Goal: Task Accomplishment & Management: Use online tool/utility

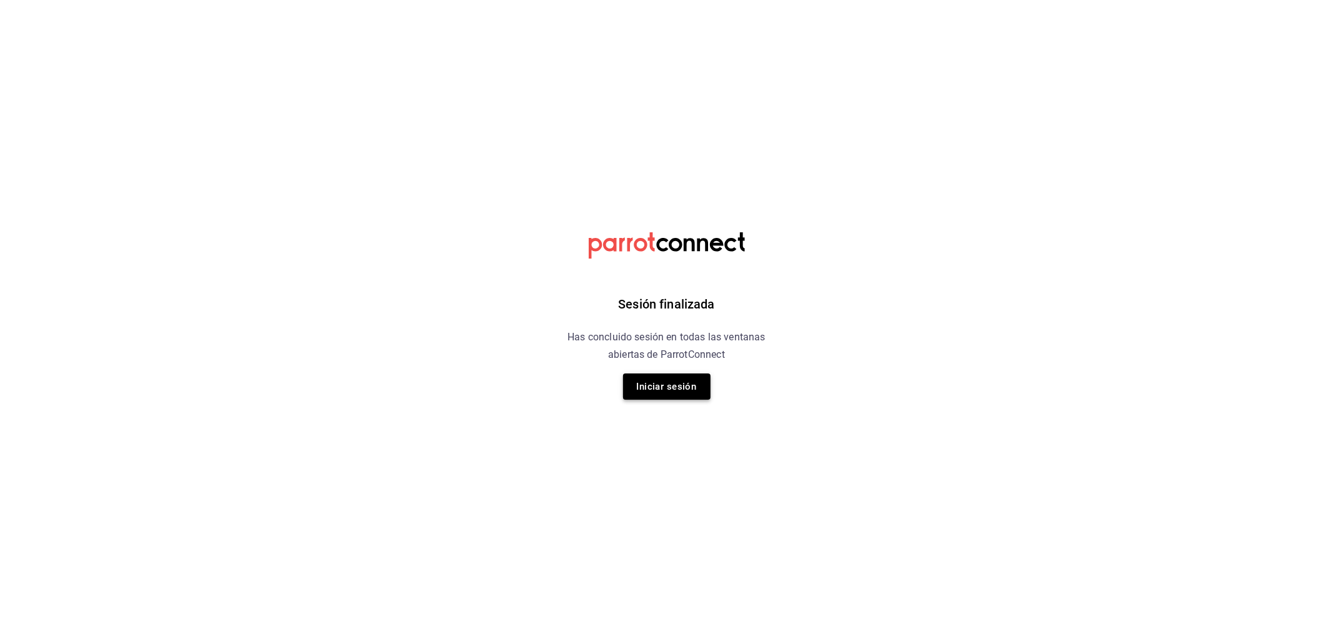
click at [671, 391] on button "Iniciar sesión" at bounding box center [666, 387] width 87 height 26
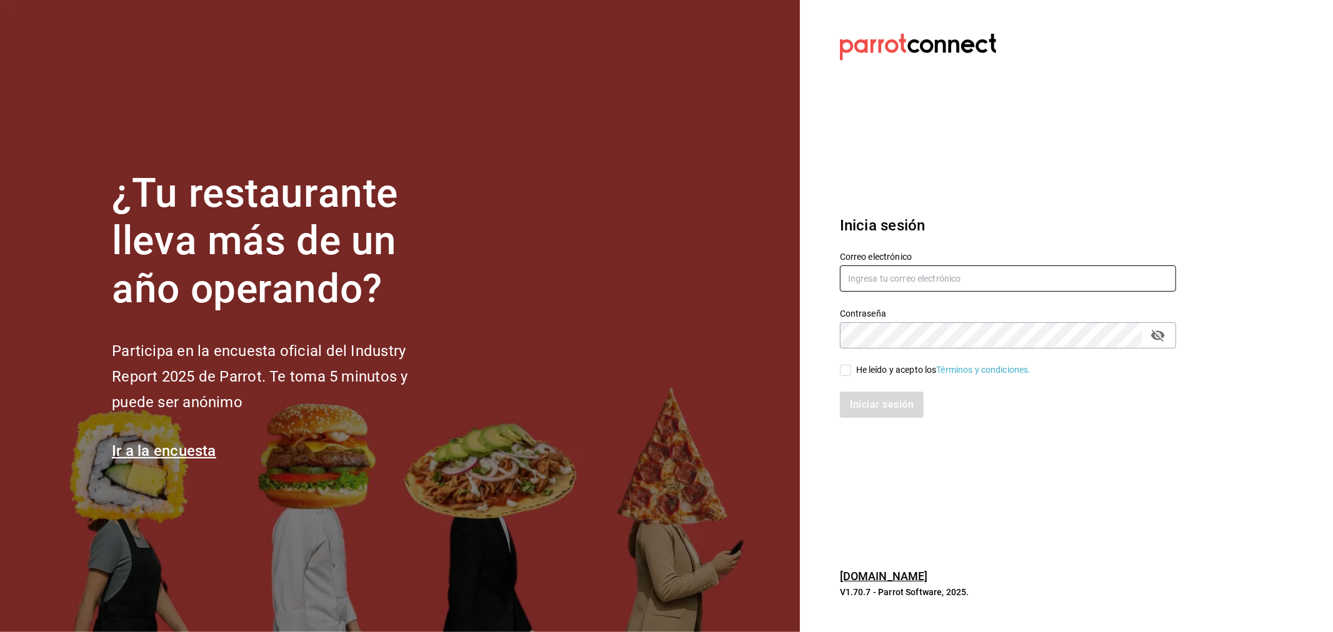
type input "miguelfalcon2894@gmail.com"
click at [865, 365] on div "He leído y acepto los Términos y condiciones." at bounding box center [943, 370] width 175 height 13
click at [851, 365] on input "He leído y acepto los Términos y condiciones." at bounding box center [845, 370] width 11 height 11
checkbox input "true"
click at [871, 386] on div "Iniciar sesión" at bounding box center [1000, 397] width 351 height 41
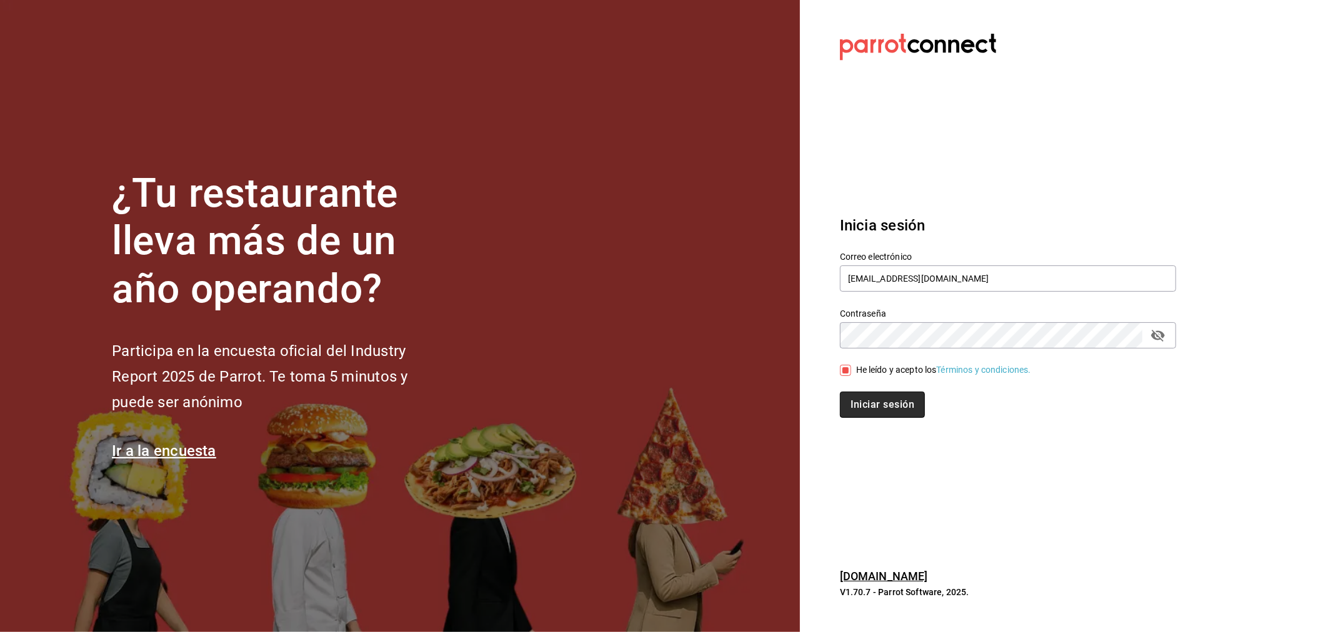
click at [884, 402] on button "Iniciar sesión" at bounding box center [882, 405] width 85 height 26
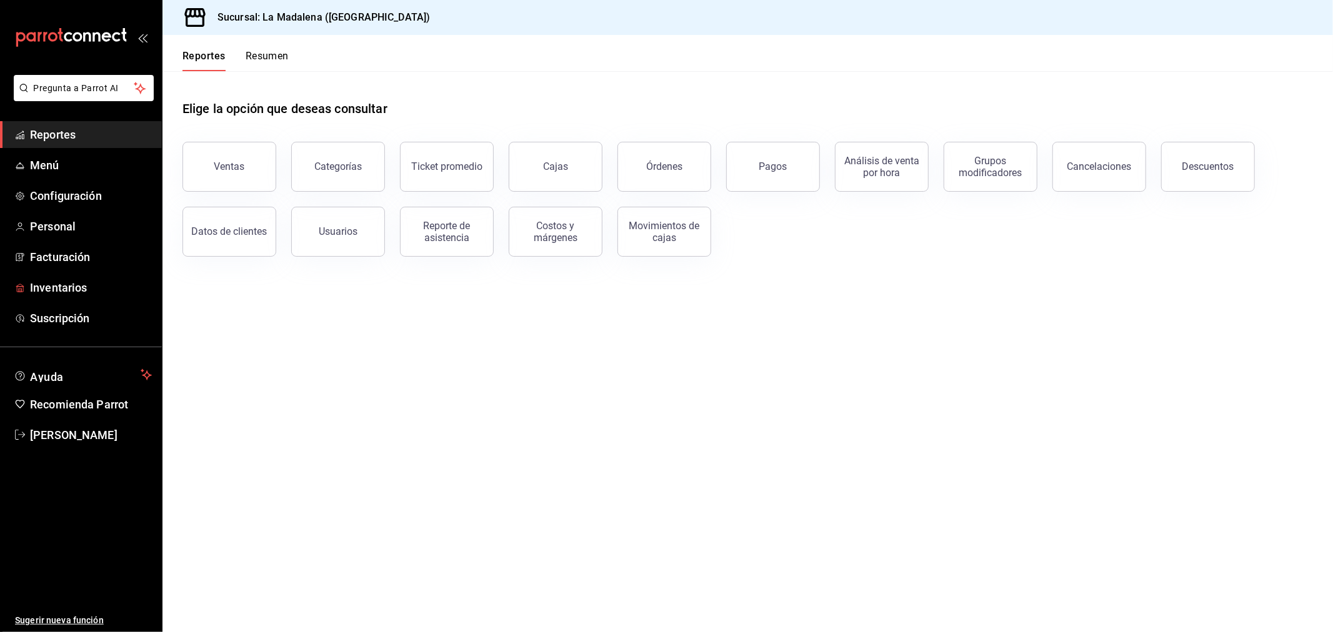
drag, startPoint x: 130, startPoint y: 276, endPoint x: 259, endPoint y: 225, distance: 139.1
click at [131, 276] on link "Inventarios" at bounding box center [81, 287] width 162 height 27
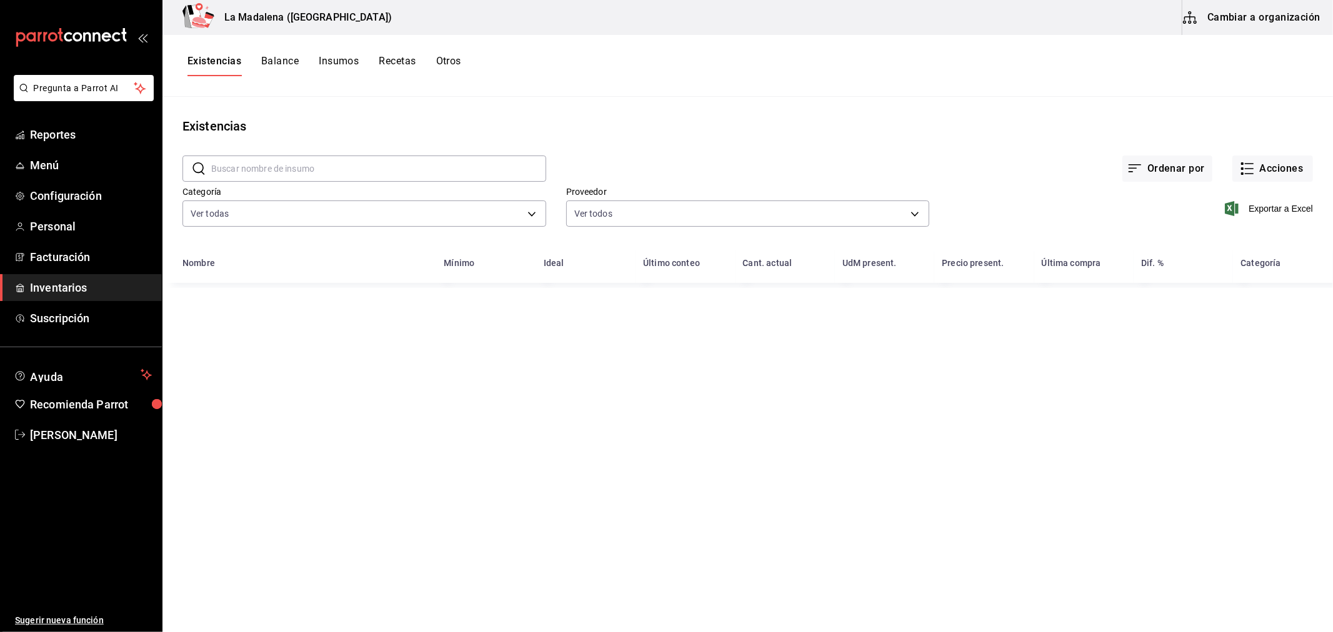
click at [459, 62] on button "Otros" at bounding box center [448, 65] width 25 height 21
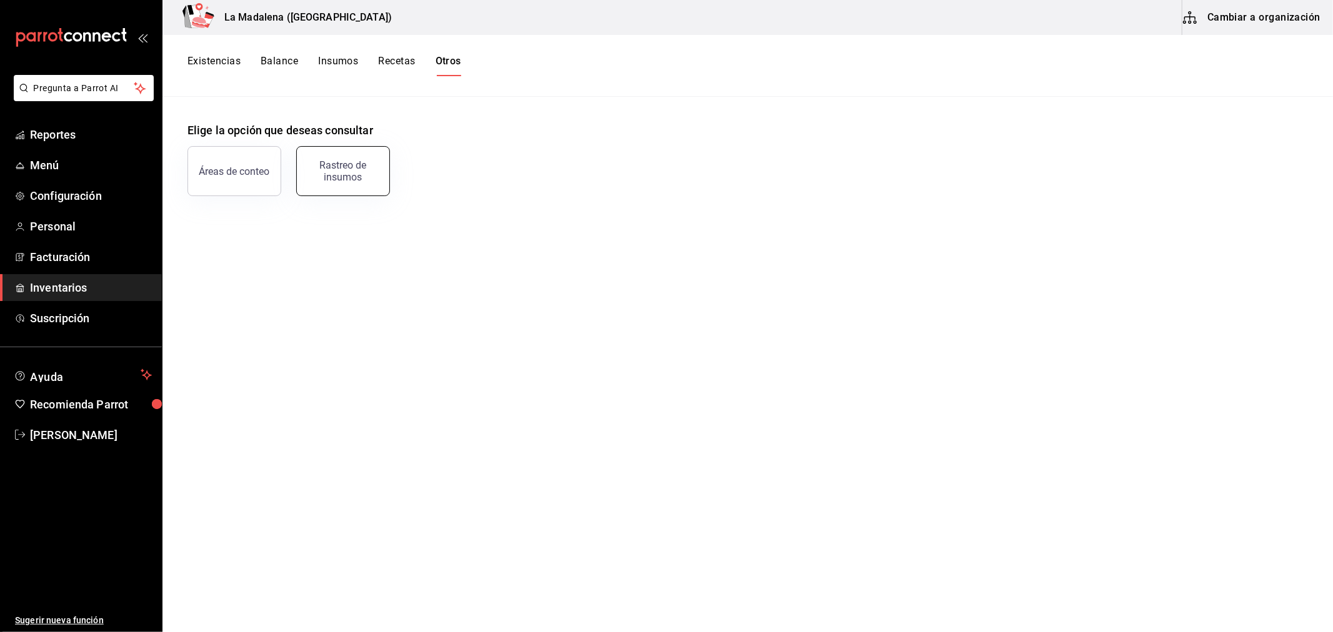
click at [376, 158] on button "Rastreo de insumos" at bounding box center [343, 171] width 94 height 50
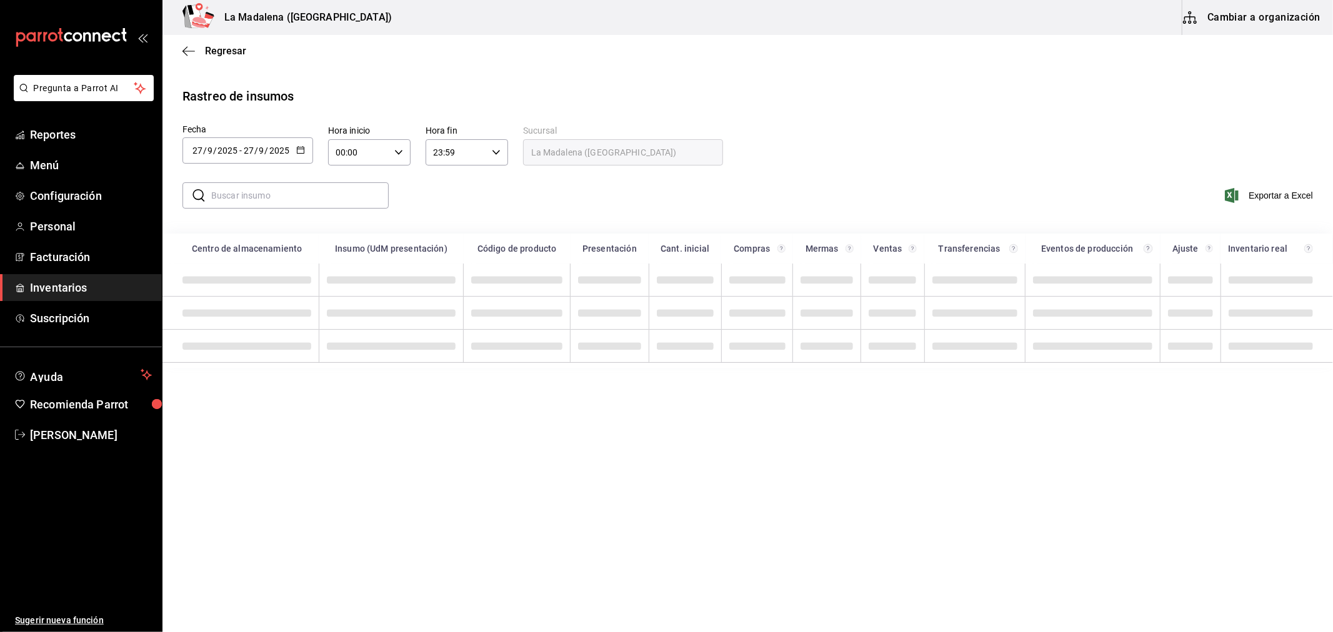
click at [296, 153] on icon "button" at bounding box center [300, 150] width 9 height 9
click at [238, 241] on li "Última semana" at bounding box center [241, 246] width 118 height 28
type input "[DATE]"
type input "21"
click at [346, 203] on input "text" at bounding box center [299, 195] width 177 height 25
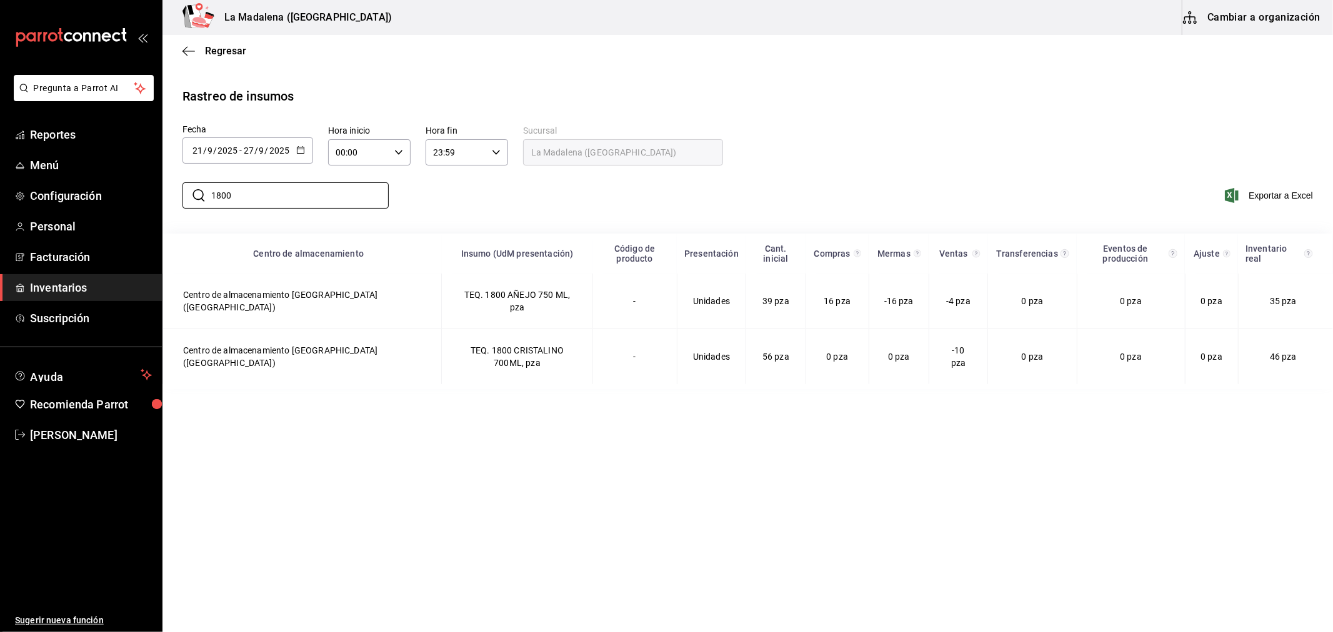
type input "1800"
click at [710, 197] on div "​ 1800 ​ Exportar a Excel" at bounding box center [742, 202] width 1180 height 51
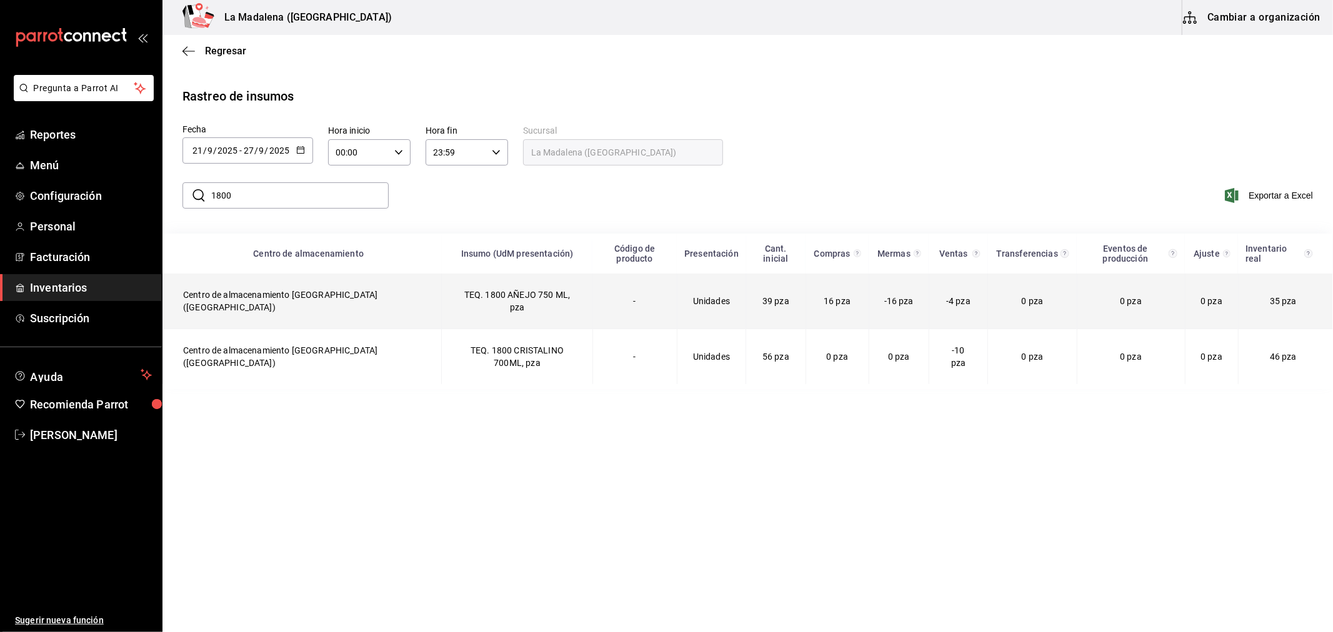
click at [514, 284] on td "TEQ. 1800 AÑEJO 750 ML, pza" at bounding box center [517, 302] width 151 height 56
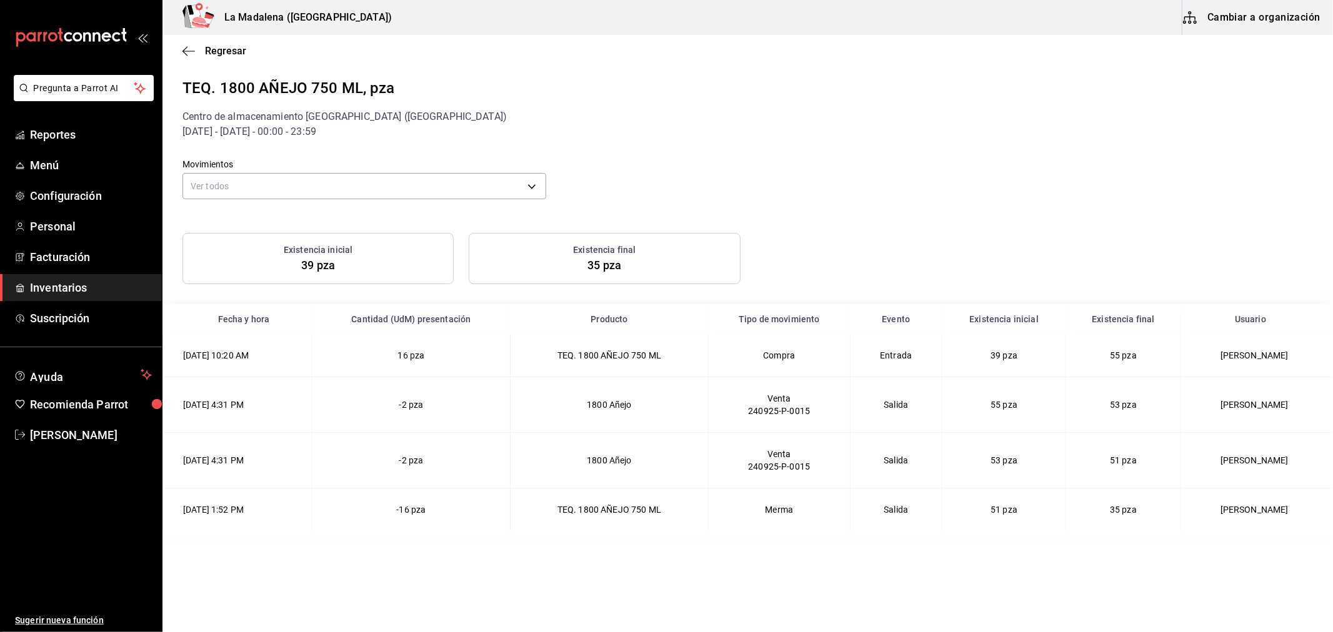
click at [466, 404] on td "-2 pza" at bounding box center [411, 405] width 198 height 56
click at [467, 440] on td "-2 pza" at bounding box center [411, 461] width 198 height 56
click at [190, 46] on icon "button" at bounding box center [188, 51] width 12 height 11
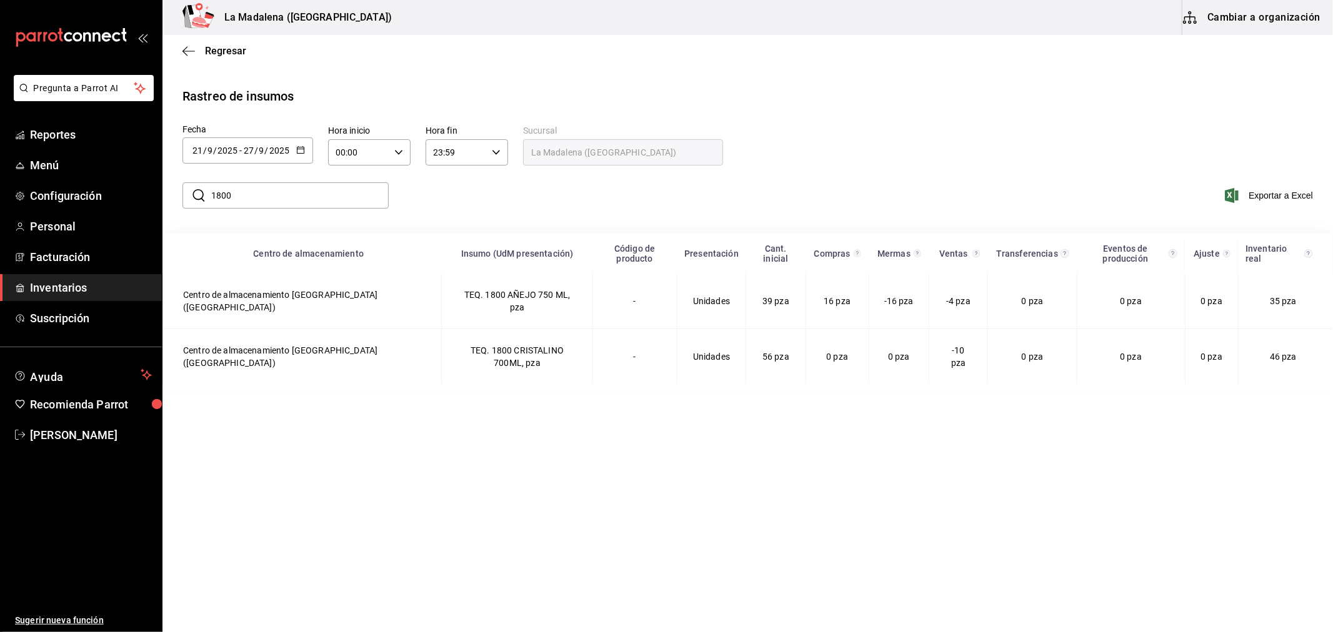
click at [311, 184] on input "1800" at bounding box center [299, 195] width 177 height 25
type input "1"
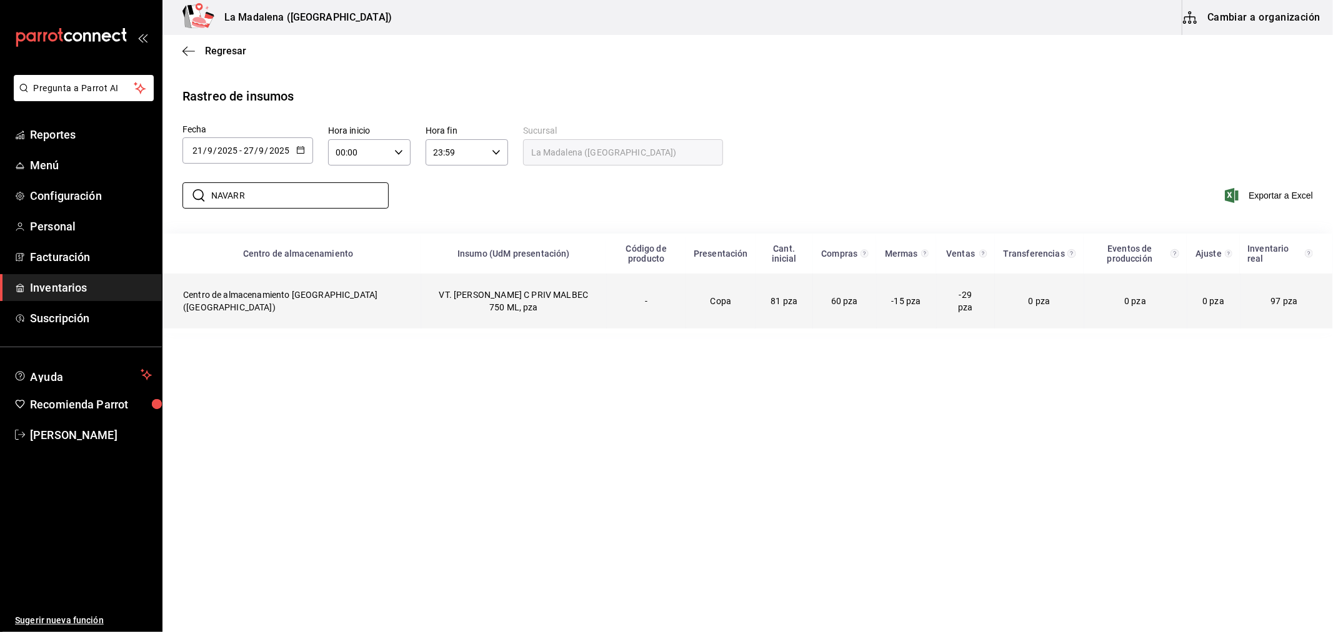
type input "NAVARR"
click at [452, 306] on td "VT. [PERSON_NAME] C PRIV MALBEC 750 ML, pza" at bounding box center [513, 301] width 186 height 55
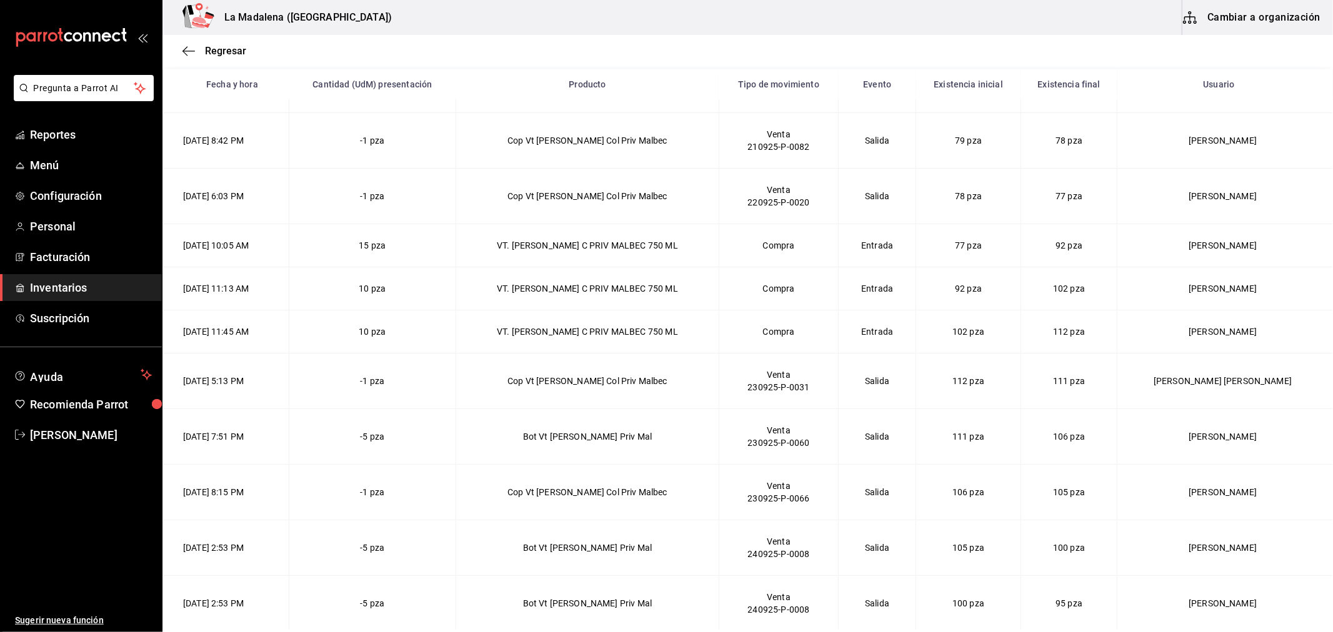
scroll to position [500, 0]
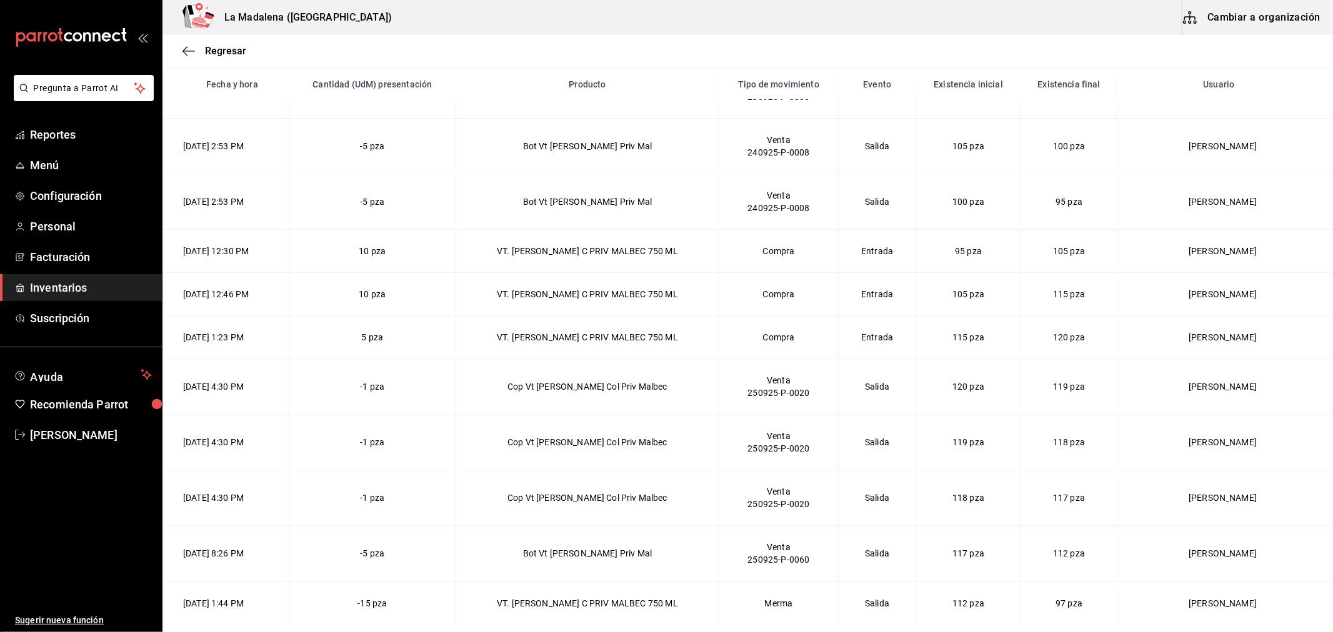
click at [619, 599] on td "VT. [PERSON_NAME] C PRIV MALBEC 750 ML" at bounding box center [586, 603] width 263 height 43
click at [62, 291] on span "Inventarios" at bounding box center [91, 287] width 122 height 17
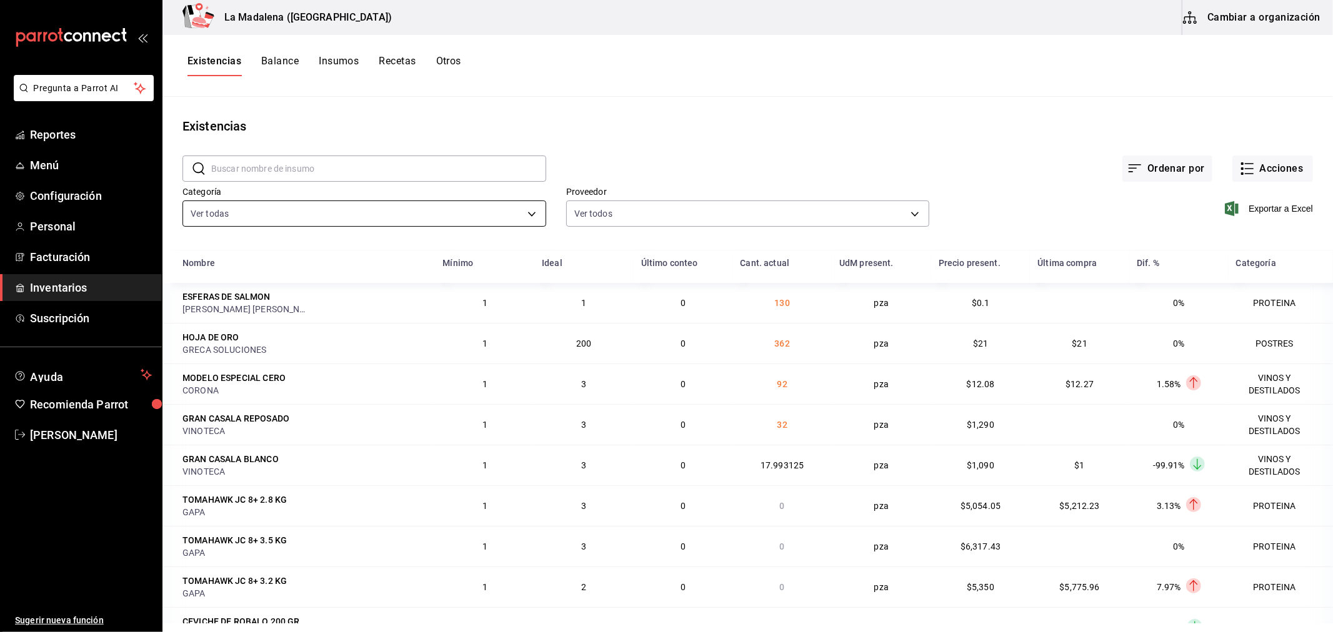
click at [216, 207] on body "Pregunta a Parrot AI Reportes Menú Configuración Personal Facturación Inventari…" at bounding box center [666, 312] width 1333 height 624
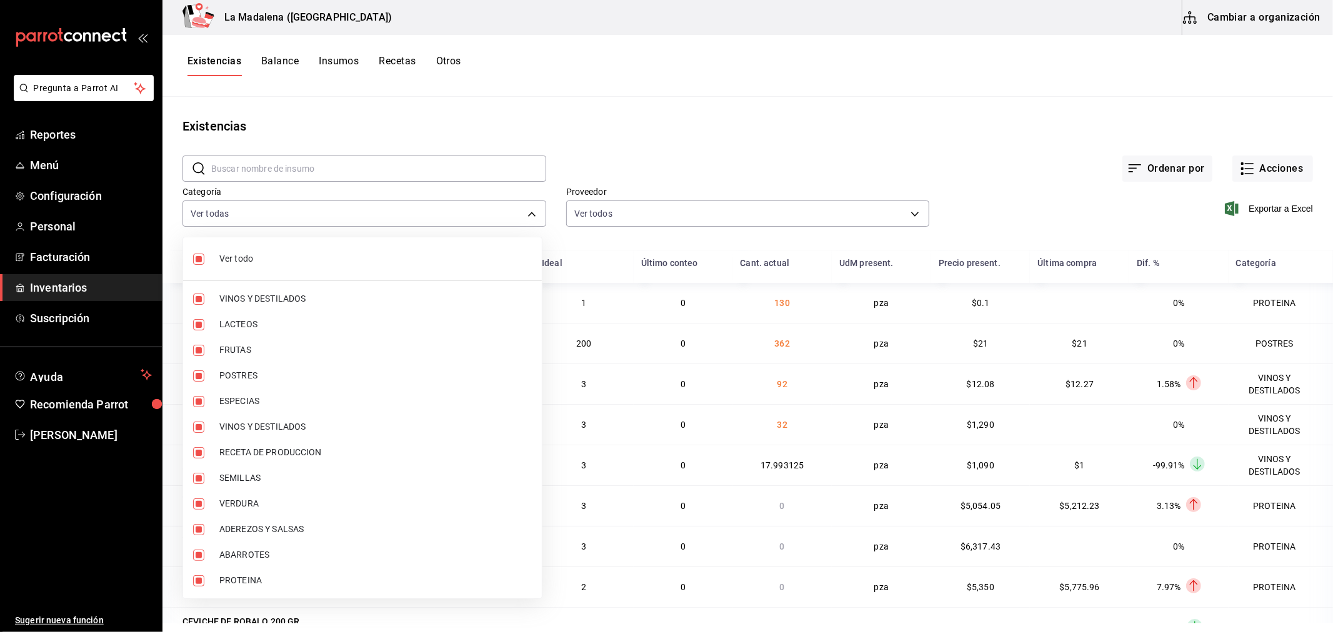
click at [213, 263] on li "Ver todo" at bounding box center [362, 258] width 359 height 33
checkbox input "false"
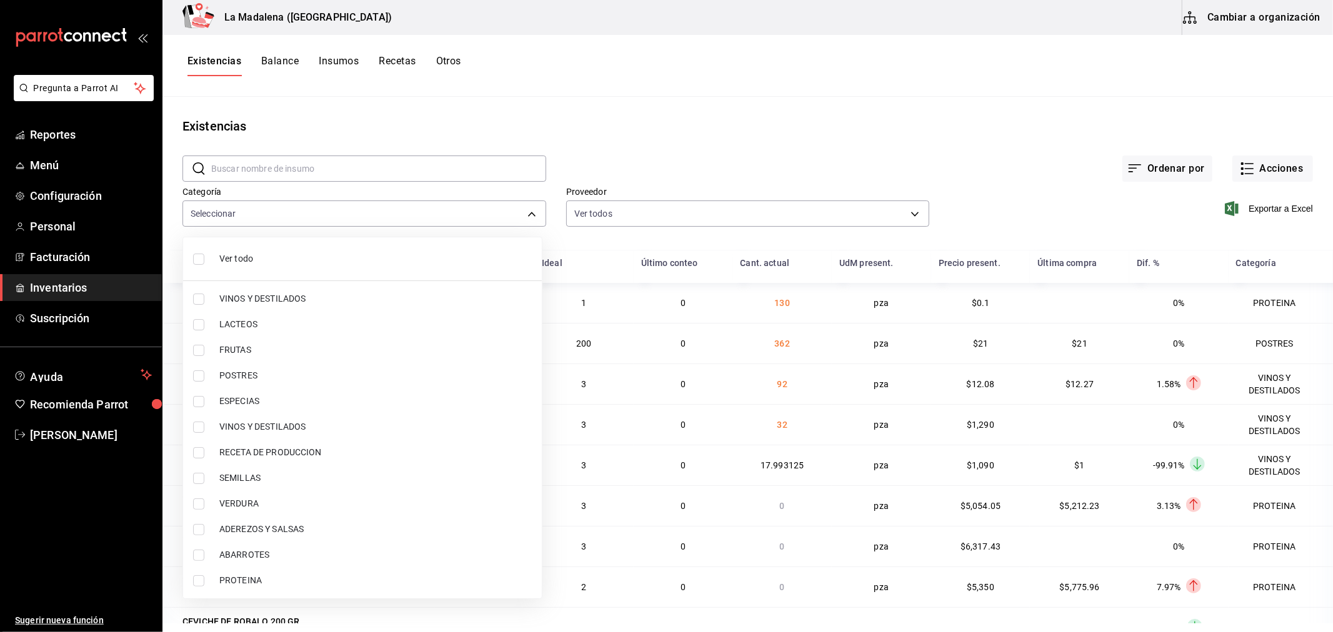
checkbox input "false"
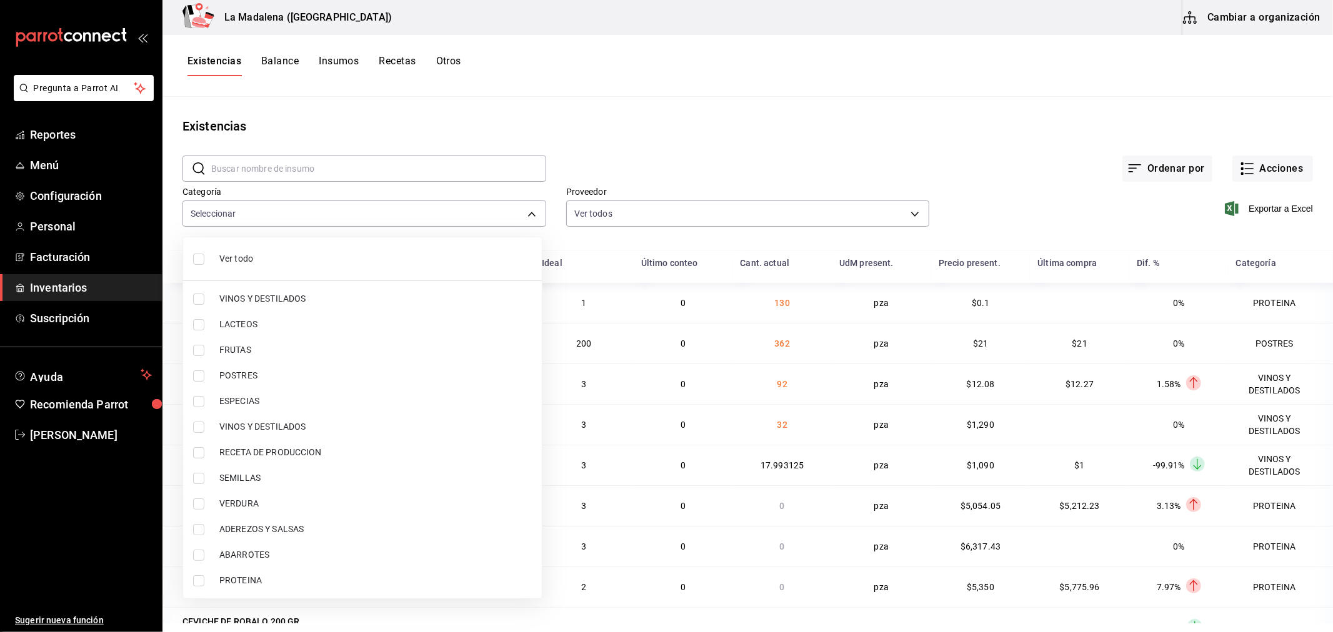
checkbox input "false"
click at [200, 301] on input "checkbox" at bounding box center [198, 299] width 11 height 11
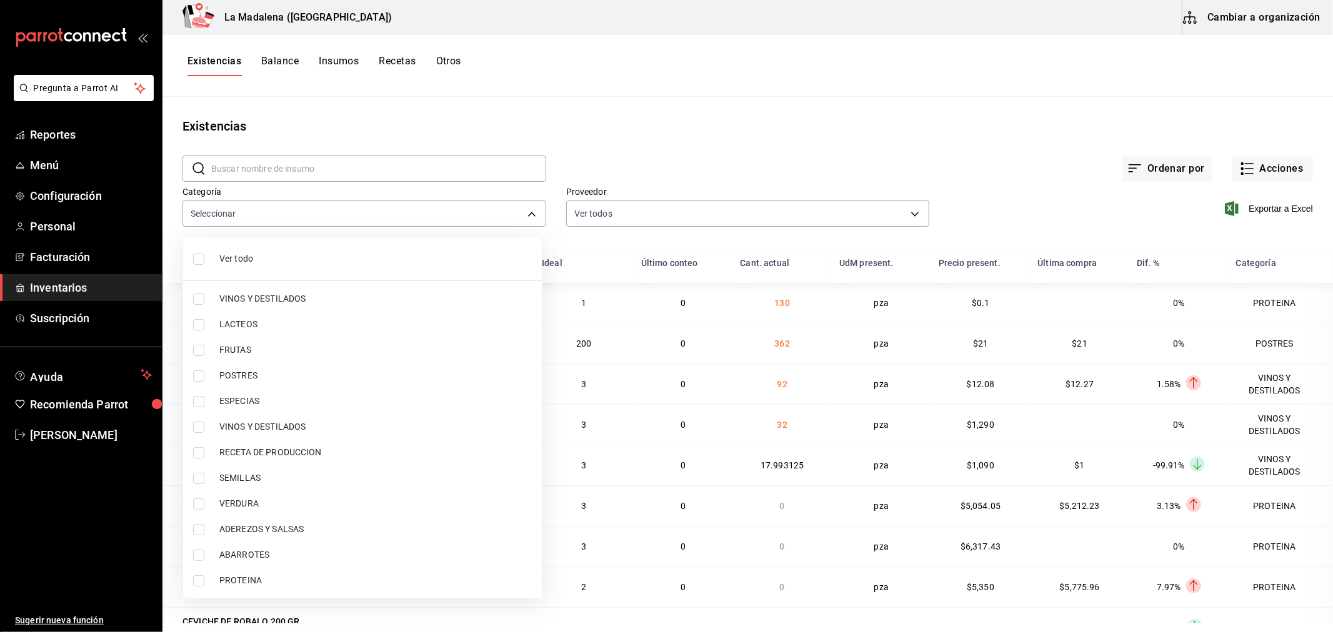
checkbox input "true"
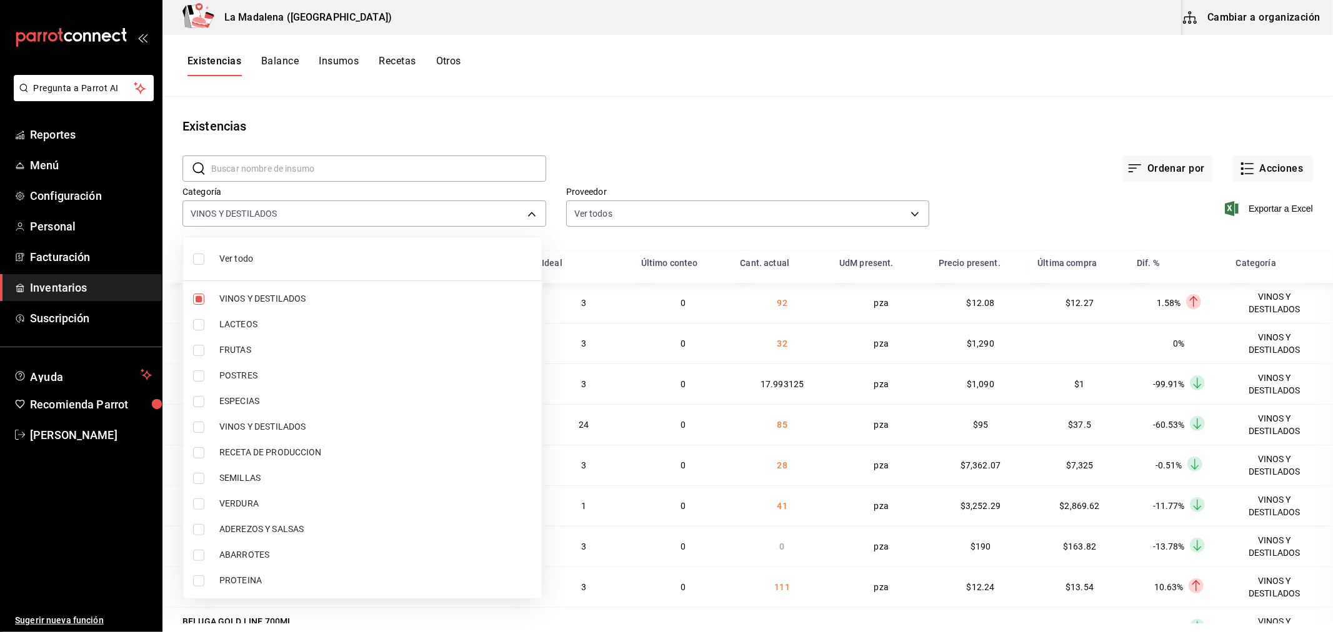
click at [192, 427] on li "VINOS Y DESTILADOS" at bounding box center [362, 427] width 359 height 26
type input "be0ce7a6-2660-4f84-b744-857dbbbd8cf4,6b144202-4515-49e4-b569-d22a29c80e26"
checkbox input "true"
click at [1129, 110] on div at bounding box center [666, 316] width 1333 height 632
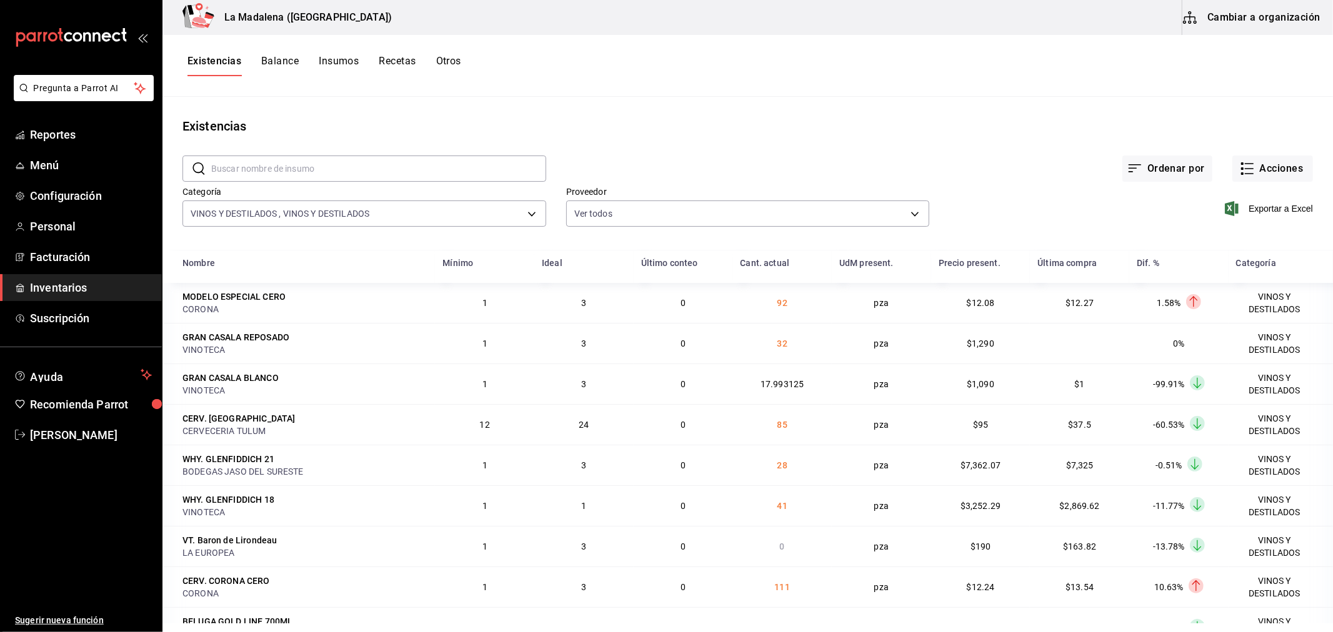
click at [1251, 211] on span "Exportar a Excel" at bounding box center [1270, 208] width 86 height 15
click at [1251, 214] on span "Exportar a Excel" at bounding box center [1270, 208] width 86 height 15
